Goal: Task Accomplishment & Management: Use online tool/utility

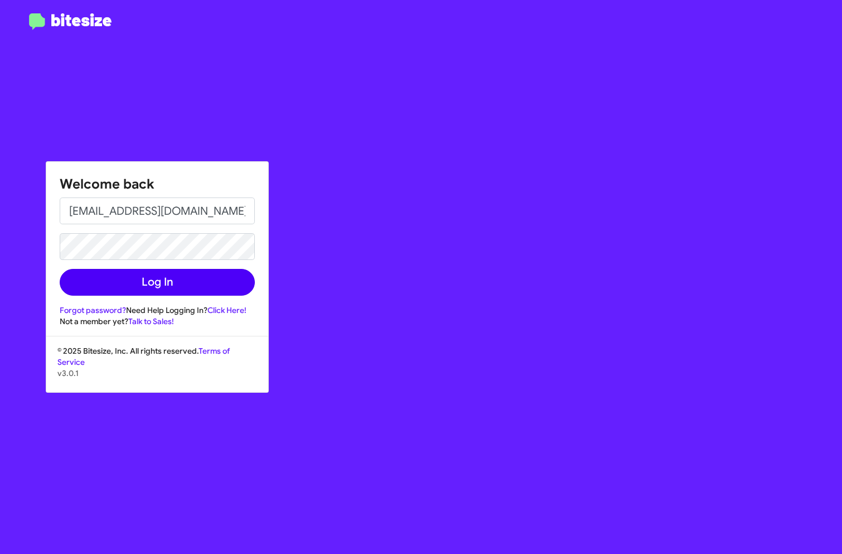
type input "[EMAIL_ADDRESS][DOMAIN_NAME]"
click at [157, 282] on button "Log In" at bounding box center [157, 282] width 195 height 27
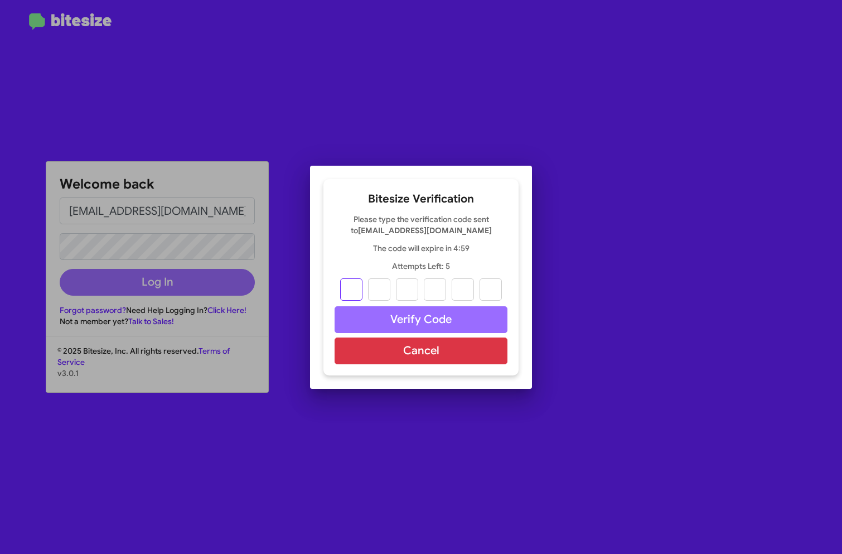
drag, startPoint x: 353, startPoint y: 289, endPoint x: 361, endPoint y: 289, distance: 8.4
click at [357, 289] on input "text" at bounding box center [351, 289] width 22 height 22
paste input "6"
type input "2"
type input "0"
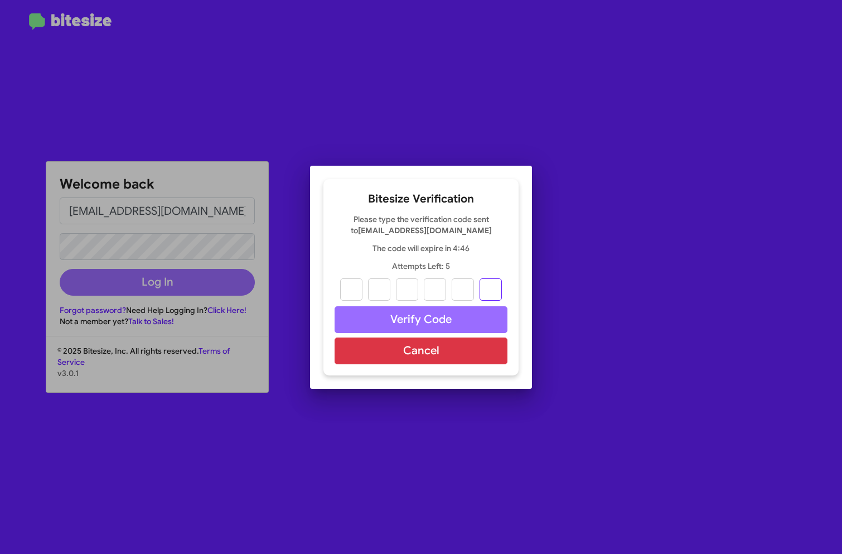
type input "0"
type input "7"
type input "4"
type input "6"
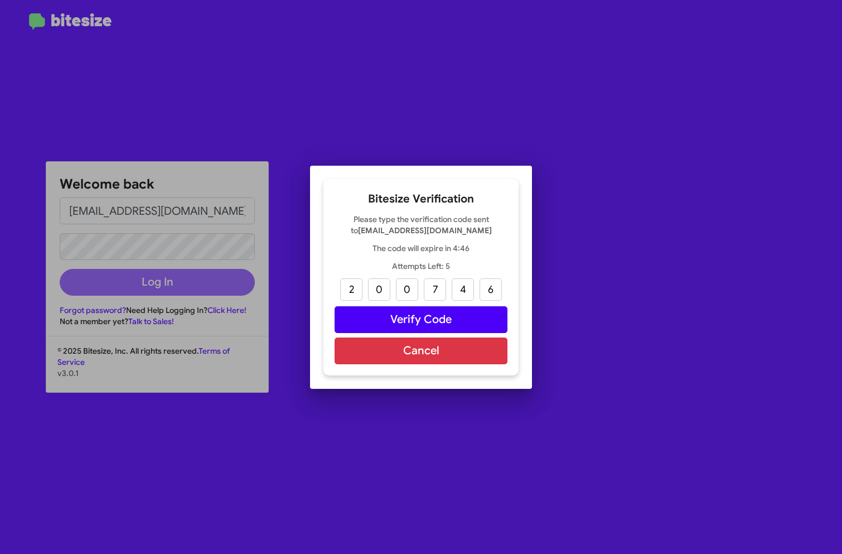
click at [432, 317] on button "Verify Code" at bounding box center [421, 319] width 173 height 27
